Goal: Find specific page/section: Find specific page/section

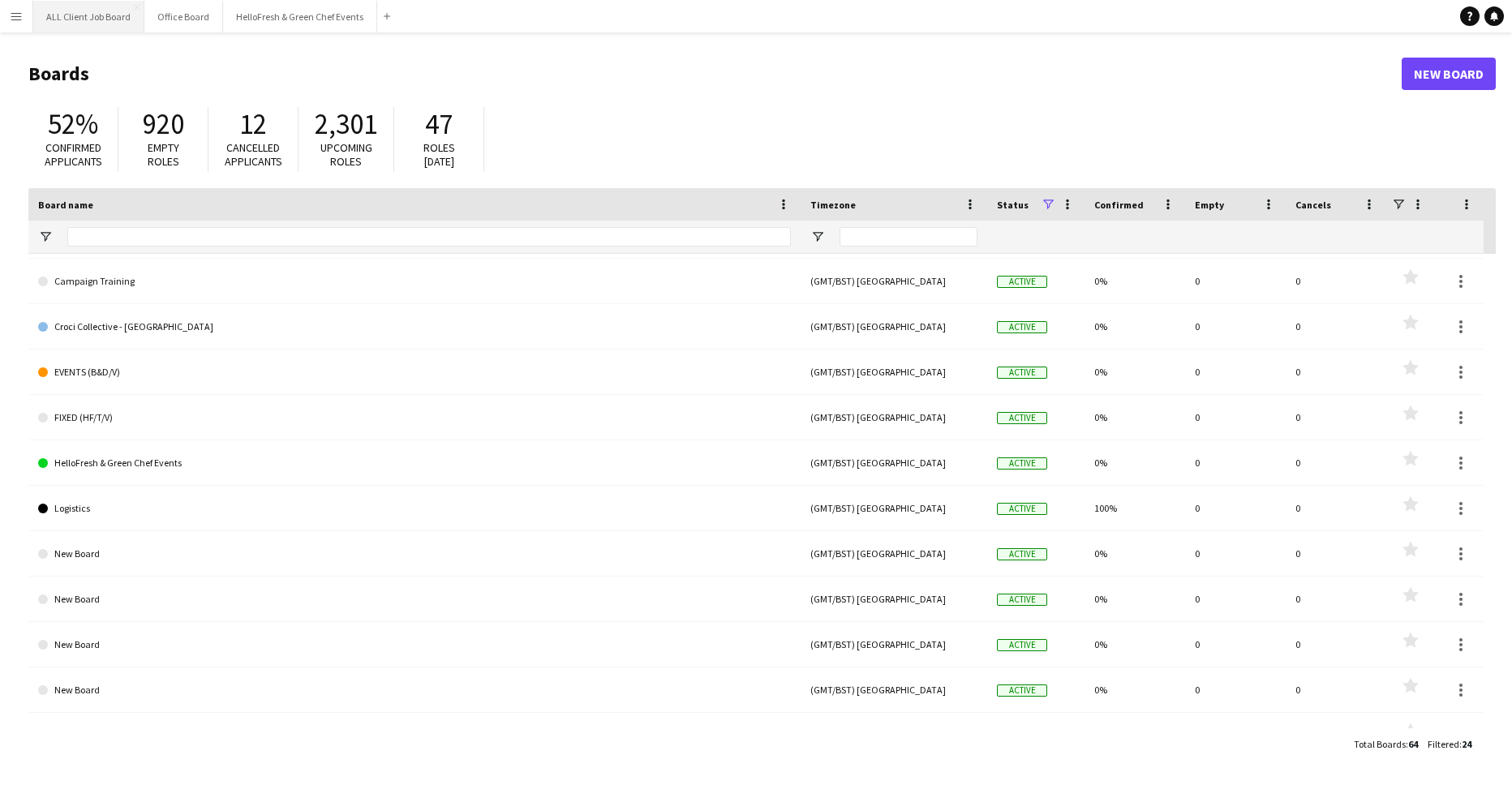
click at [88, 24] on button "ALL Client Job Board Close" at bounding box center [88, 16] width 111 height 32
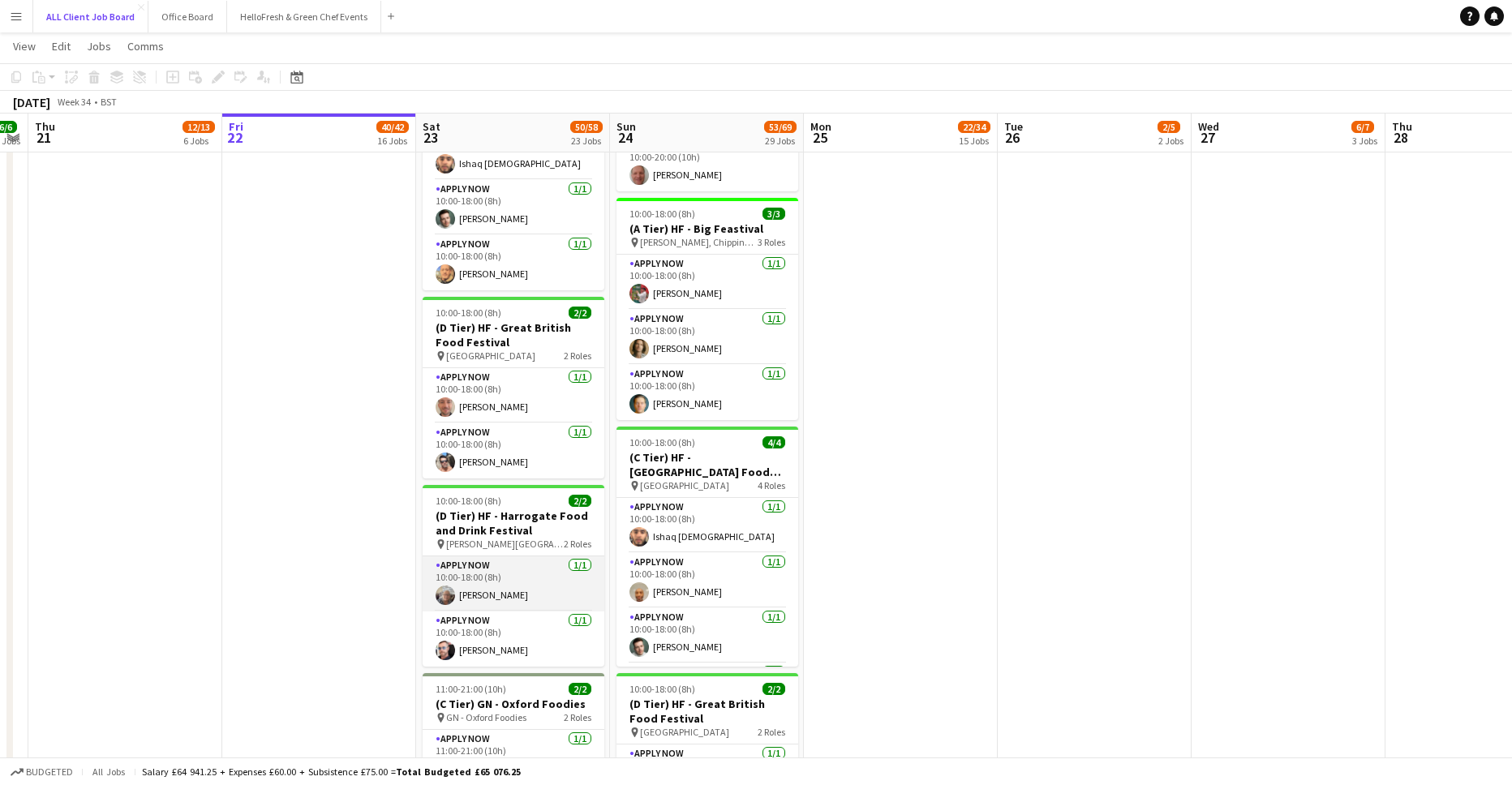
scroll to position [0, 360]
